Goal: Task Accomplishment & Management: Manage account settings

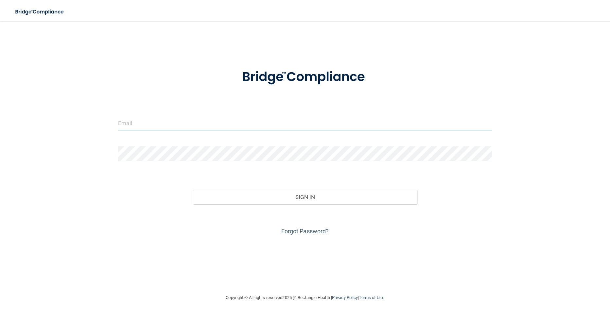
drag, startPoint x: 186, startPoint y: 130, endPoint x: 188, endPoint y: 127, distance: 3.4
click at [186, 129] on input "email" at bounding box center [305, 123] width 374 height 15
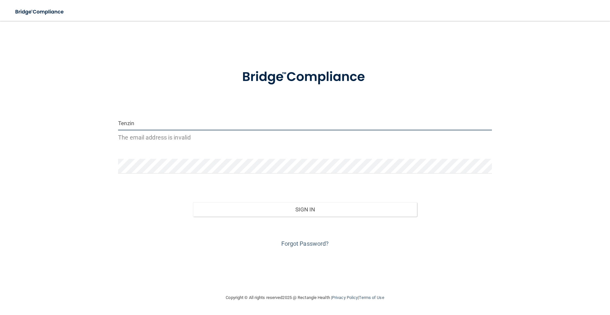
click at [193, 202] on button "Sign In" at bounding box center [305, 209] width 224 height 14
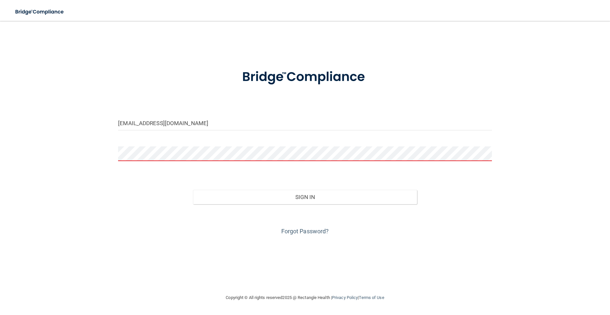
click at [193, 190] on button "Sign In" at bounding box center [305, 197] width 224 height 14
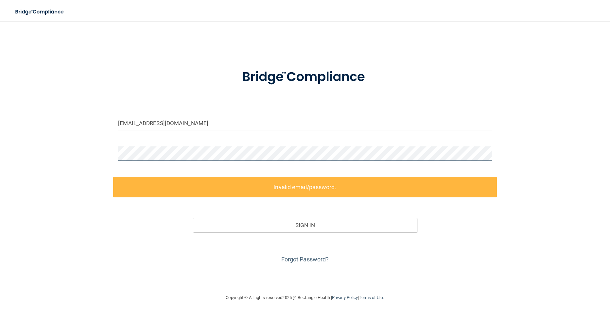
click at [106, 158] on div "[EMAIL_ADDRESS][DOMAIN_NAME] Invalid email/password. You don't have permission …" at bounding box center [305, 157] width 584 height 260
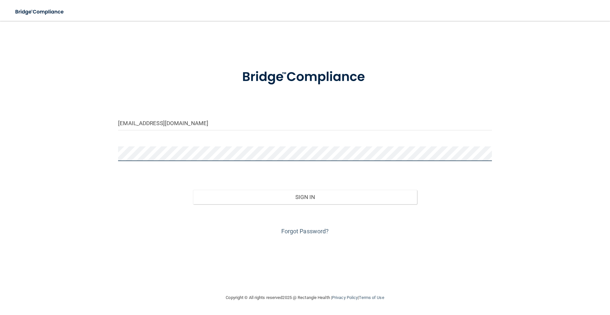
click at [193, 190] on button "Sign In" at bounding box center [305, 197] width 224 height 14
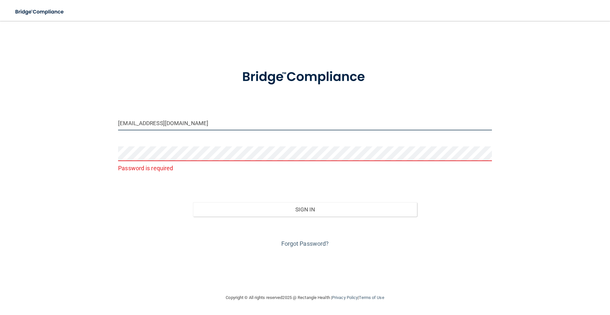
click at [120, 124] on input "[EMAIL_ADDRESS][DOMAIN_NAME]" at bounding box center [305, 123] width 374 height 15
type input "[EMAIL_ADDRESS][DOMAIN_NAME]"
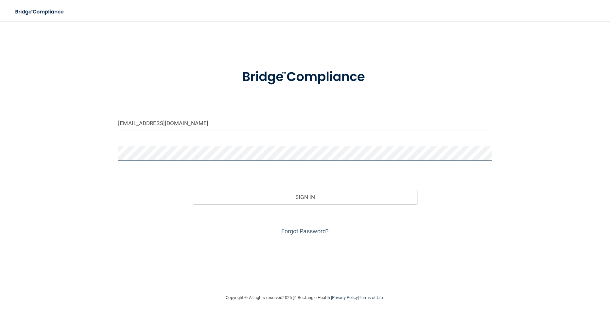
click at [193, 190] on button "Sign In" at bounding box center [305, 197] width 224 height 14
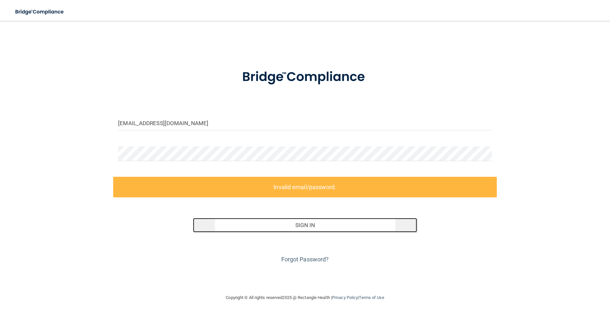
click at [273, 228] on button "Sign In" at bounding box center [305, 225] width 224 height 14
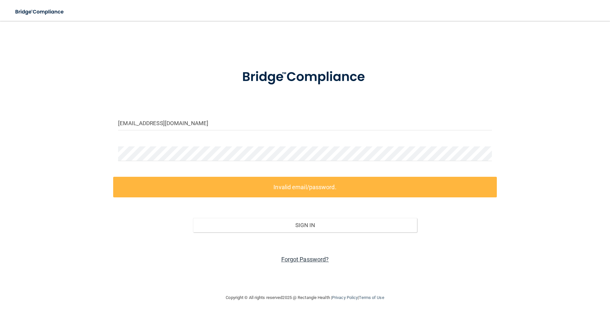
click at [293, 259] on link "Forgot Password?" at bounding box center [305, 259] width 48 height 7
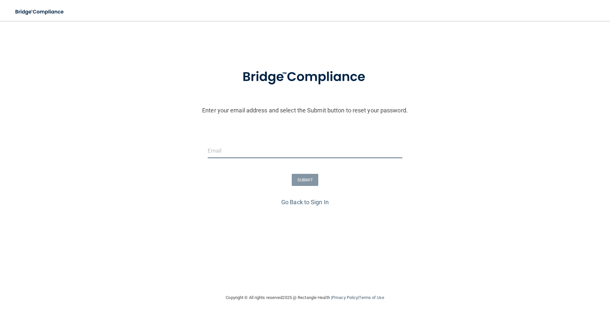
click at [234, 144] on input "email" at bounding box center [305, 151] width 195 height 15
type input "[EMAIL_ADDRESS][DOMAIN_NAME]"
click at [306, 181] on button "SUBMIT" at bounding box center [305, 180] width 26 height 12
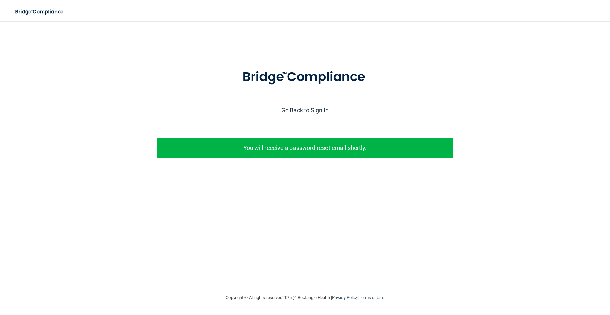
click at [312, 110] on link "Go Back to Sign In" at bounding box center [304, 110] width 47 height 7
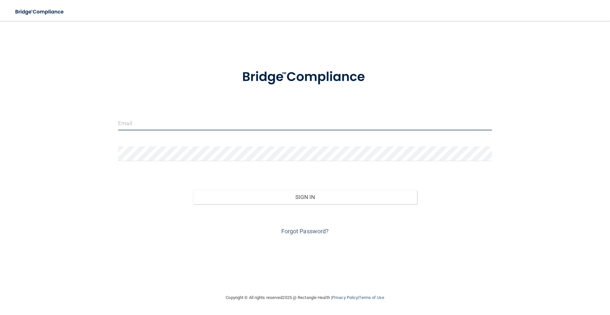
click at [172, 126] on input "email" at bounding box center [305, 123] width 374 height 15
type input "[EMAIL_ADDRESS][DOMAIN_NAME]"
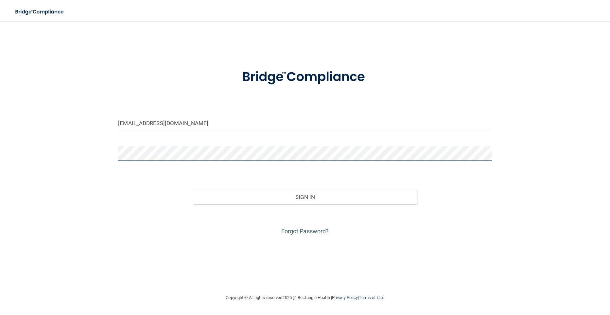
click at [193, 190] on button "Sign In" at bounding box center [305, 197] width 224 height 14
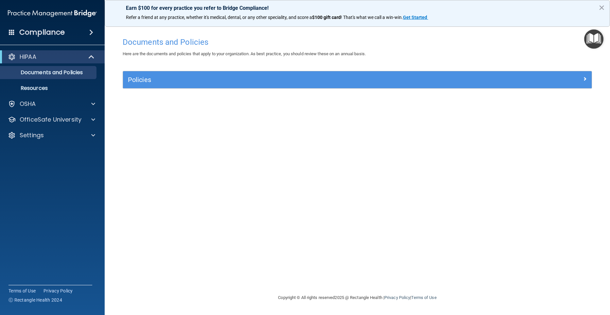
click at [592, 37] on img "Open Resource Center" at bounding box center [593, 38] width 19 height 19
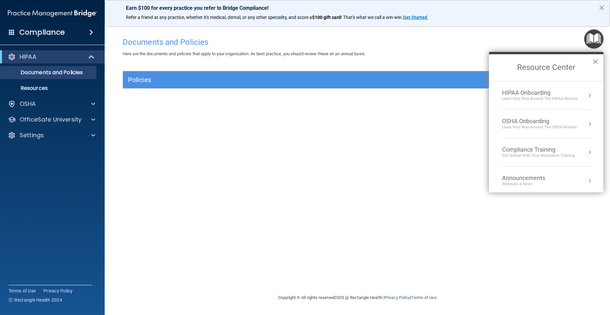
click at [435, 171] on div "Documents and Policies Here are the documents and policies that apply to your o…" at bounding box center [357, 164] width 479 height 260
click at [594, 59] on button "×" at bounding box center [595, 61] width 6 height 10
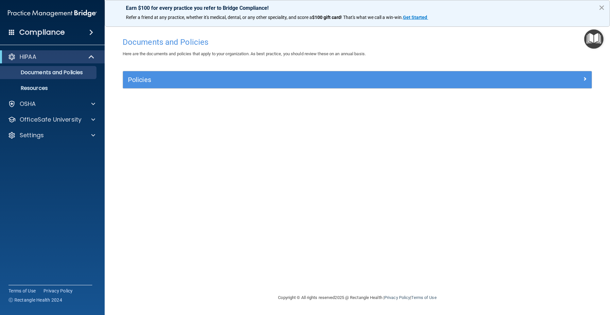
click at [600, 6] on button "×" at bounding box center [602, 7] width 6 height 10
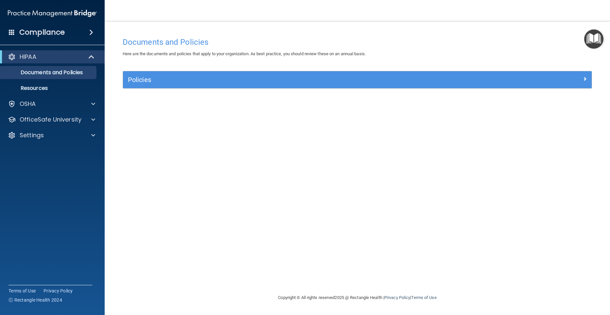
click at [90, 33] on span at bounding box center [91, 32] width 4 height 8
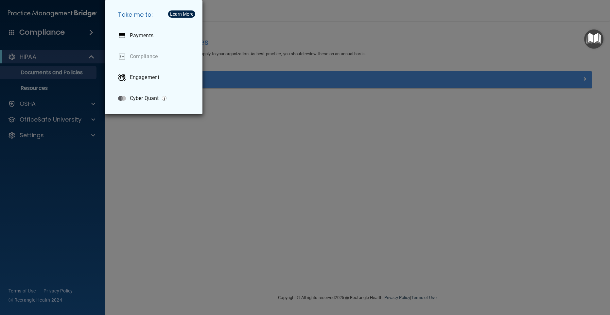
click at [224, 152] on div "Take me to: Payments Compliance Engagement Cyber Quant" at bounding box center [305, 157] width 610 height 315
